Goal: Information Seeking & Learning: Learn about a topic

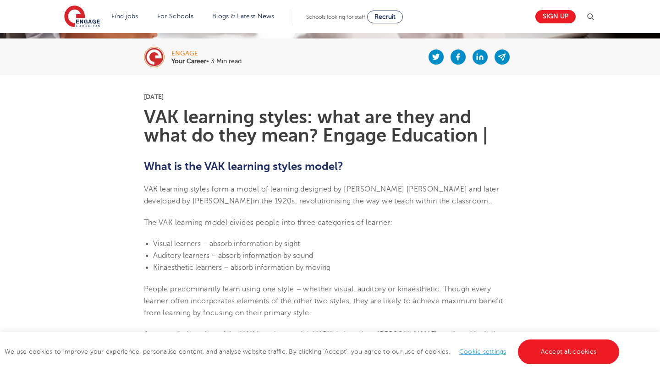
scroll to position [181, 0]
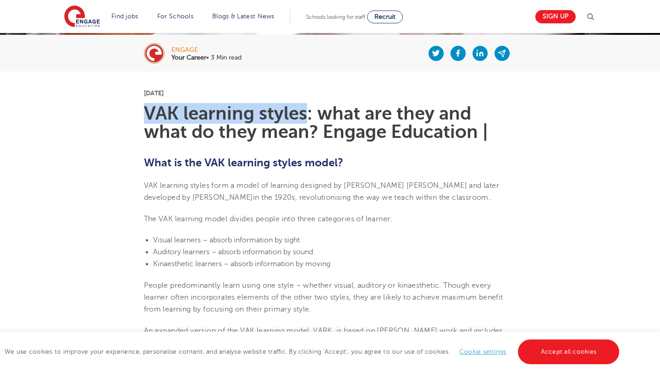
drag, startPoint x: 144, startPoint y: 113, endPoint x: 304, endPoint y: 115, distance: 159.9
click at [304, 115] on h1 "VAK learning styles: what are they and what do they mean? Engage Education |" at bounding box center [330, 122] width 373 height 37
copy h1 "VAK learning styles"
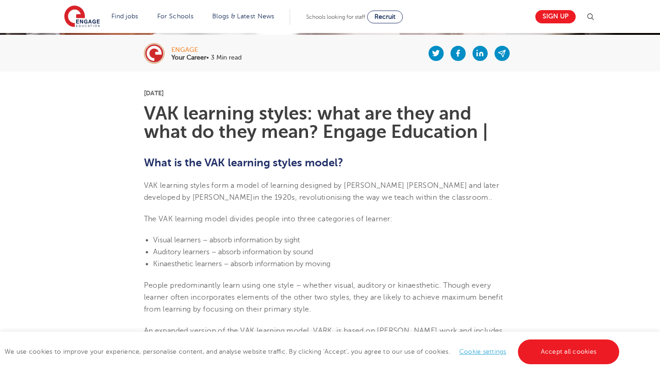
click at [146, 219] on span "The VAK learning model divides people into three categories of learner:" at bounding box center [268, 219] width 249 height 8
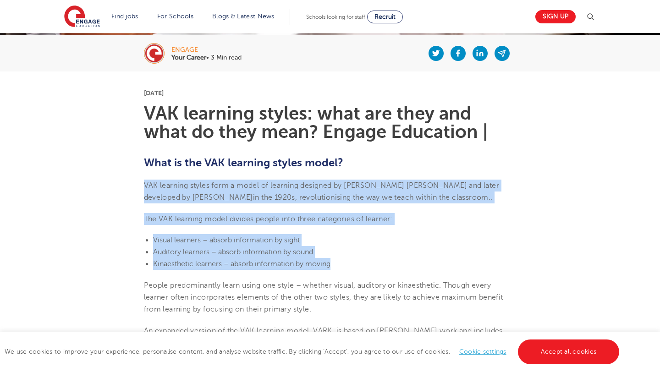
drag, startPoint x: 141, startPoint y: 184, endPoint x: 337, endPoint y: 261, distance: 210.5
copy section "VAK learning styles form a model of learning designed by [PERSON_NAME] [PERSON_…"
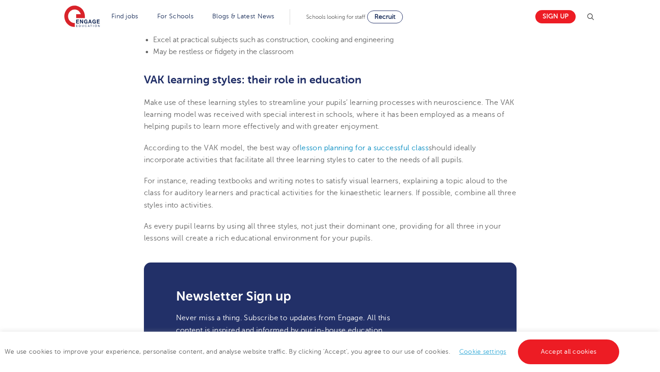
scroll to position [953, 0]
